Goal: Task Accomplishment & Management: Use online tool/utility

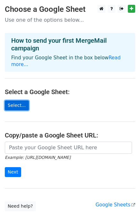
click at [14, 101] on link "Select..." at bounding box center [17, 106] width 24 height 10
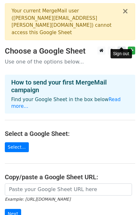
click at [119, 47] on link at bounding box center [121, 51] width 8 height 8
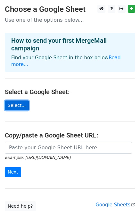
click at [9, 101] on link "Select..." at bounding box center [17, 106] width 24 height 10
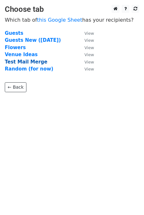
click at [16, 60] on strong "Test Mail Merge" at bounding box center [26, 62] width 43 height 6
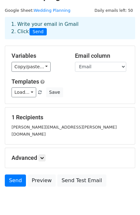
scroll to position [15, 0]
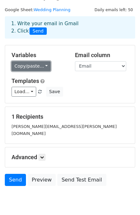
click at [41, 65] on link "Copy/paste..." at bounding box center [30, 66] width 39 height 10
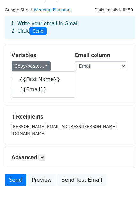
click at [57, 50] on div "Variables Copy/paste... {{First Name}} {{Email}} Email column First Name Email …" at bounding box center [69, 74] width 129 height 58
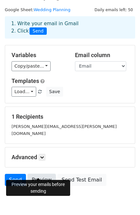
click at [39, 174] on link "Preview" at bounding box center [41, 180] width 28 height 12
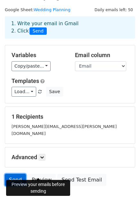
click at [13, 174] on link "Send" at bounding box center [15, 180] width 21 height 12
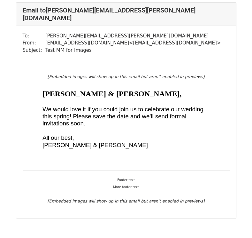
scroll to position [45, 0]
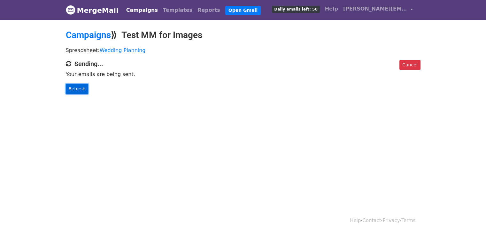
click at [80, 91] on link "Refresh" at bounding box center [77, 89] width 23 height 10
click at [360, 13] on link "[PERSON_NAME][EMAIL_ADDRESS][PERSON_NAME][DOMAIN_NAME]" at bounding box center [377, 10] width 75 height 15
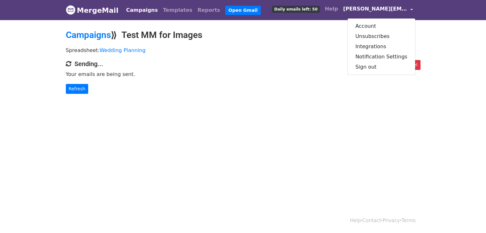
click at [267, 36] on h2 "Campaigns ⟫ Test MM for Images" at bounding box center [243, 35] width 354 height 11
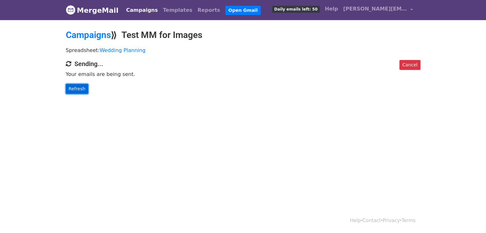
click at [76, 86] on link "Refresh" at bounding box center [77, 89] width 23 height 10
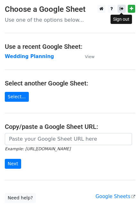
click at [119, 11] on link at bounding box center [121, 9] width 8 height 8
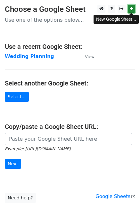
click at [133, 9] on link at bounding box center [130, 9] width 7 height 8
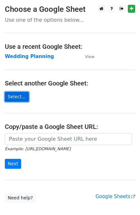
click at [14, 98] on link "Select..." at bounding box center [17, 97] width 24 height 10
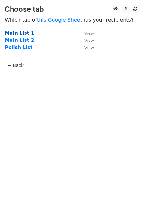
click at [18, 34] on strong "Main List 1" at bounding box center [20, 33] width 30 height 6
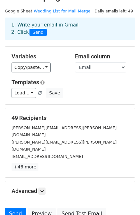
scroll to position [14, 0]
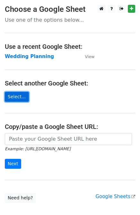
click at [18, 96] on link "Select..." at bounding box center [17, 97] width 24 height 10
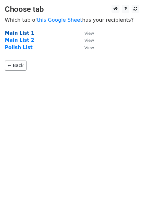
click at [20, 34] on strong "Main List 1" at bounding box center [20, 33] width 30 height 6
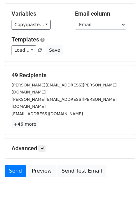
scroll to position [57, 0]
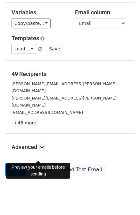
click at [40, 164] on link "Preview" at bounding box center [41, 170] width 28 height 12
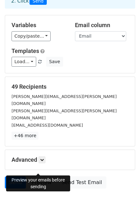
scroll to position [57, 0]
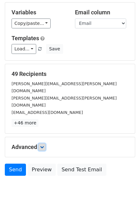
click at [42, 145] on icon at bounding box center [42, 147] width 4 height 4
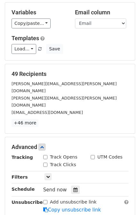
click at [46, 155] on input "Track Opens" at bounding box center [45, 157] width 4 height 4
checkbox input "true"
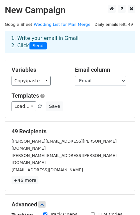
scroll to position [119, 0]
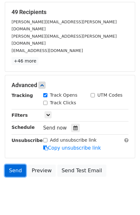
click at [13, 165] on link "Send" at bounding box center [15, 171] width 21 height 12
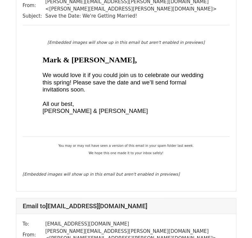
scroll to position [3774, 0]
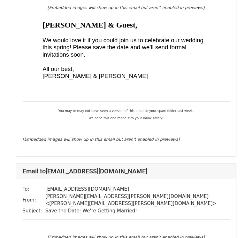
scroll to position [9798, 0]
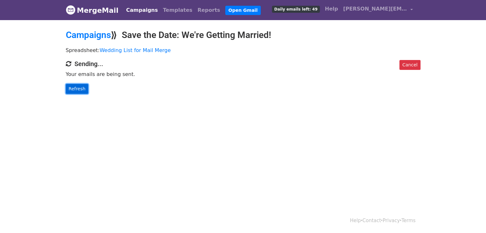
click at [74, 87] on link "Refresh" at bounding box center [77, 89] width 23 height 10
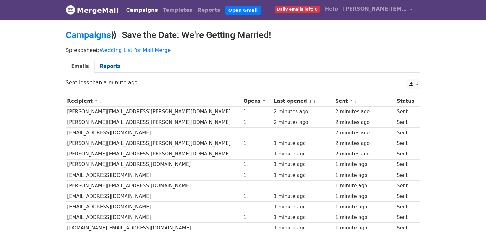
click at [106, 62] on link "Reports" at bounding box center [110, 66] width 32 height 13
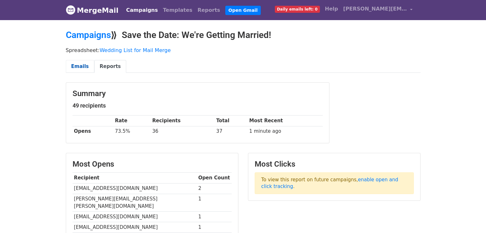
click at [76, 68] on link "Emails" at bounding box center [80, 66] width 28 height 13
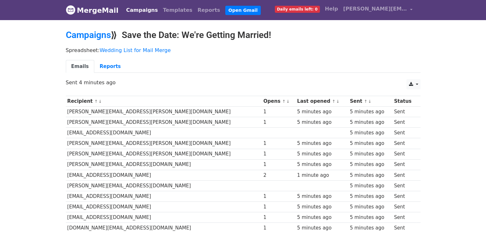
click at [303, 8] on span "Daily emails left: 0" at bounding box center [297, 9] width 45 height 7
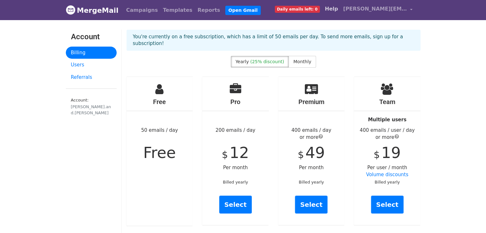
click at [331, 11] on link "Help" at bounding box center [331, 9] width 18 height 13
click at [195, 13] on link "Reports" at bounding box center [209, 10] width 28 height 13
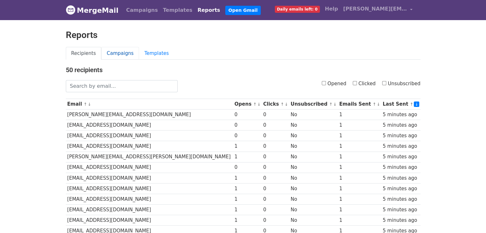
click at [118, 55] on link "Campaigns" at bounding box center [120, 53] width 38 height 13
